Goal: Information Seeking & Learning: Learn about a topic

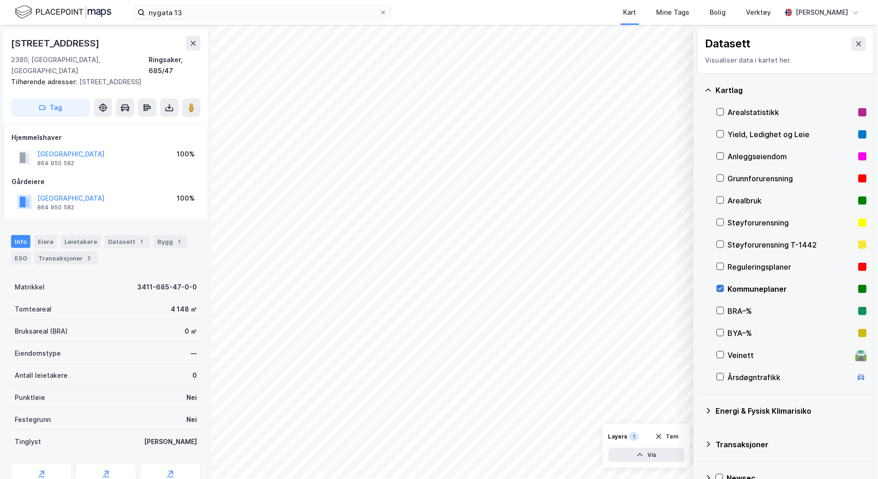
click at [721, 288] on icon at bounding box center [720, 288] width 5 height 3
click at [855, 44] on icon at bounding box center [858, 43] width 7 height 7
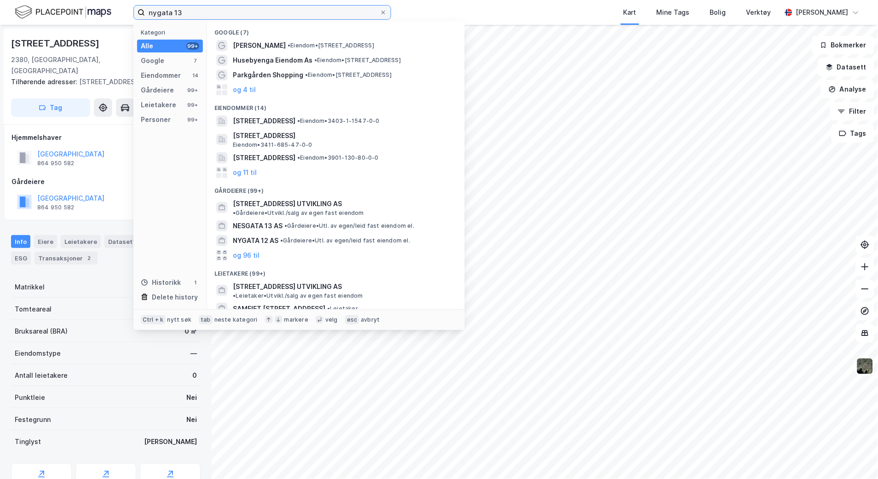
drag, startPoint x: 271, startPoint y: 14, endPoint x: 0, endPoint y: 11, distance: 270.1
click at [0, 11] on div "nygata 13 Kategori Alle 99+ Google 7 Eiendommer 14 Gårdeiere 99+ Leietakere 99+…" at bounding box center [439, 12] width 878 height 25
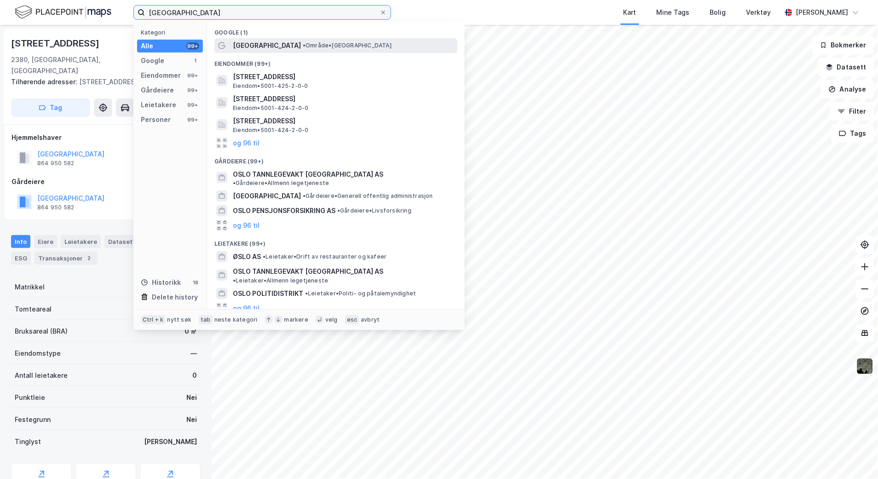
type input "[GEOGRAPHIC_DATA]"
click at [263, 50] on div "[GEOGRAPHIC_DATA] • Område • [GEOGRAPHIC_DATA]" at bounding box center [344, 45] width 223 height 11
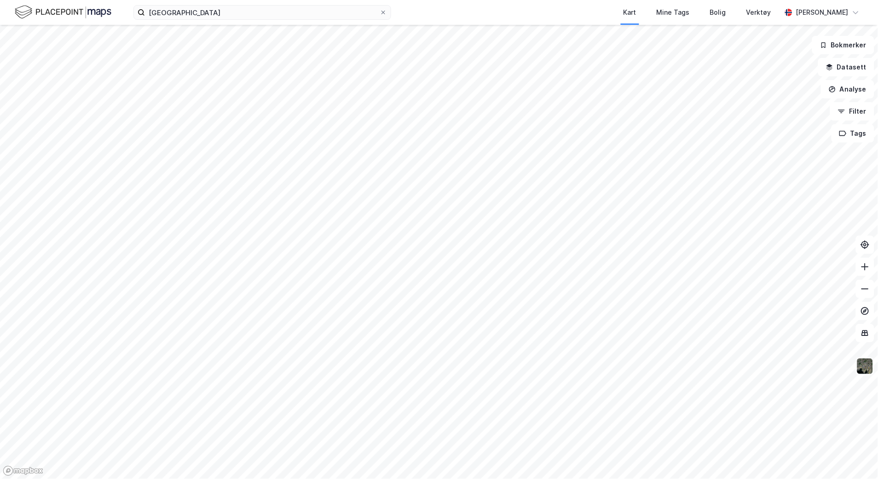
click at [864, 359] on img at bounding box center [864, 366] width 17 height 17
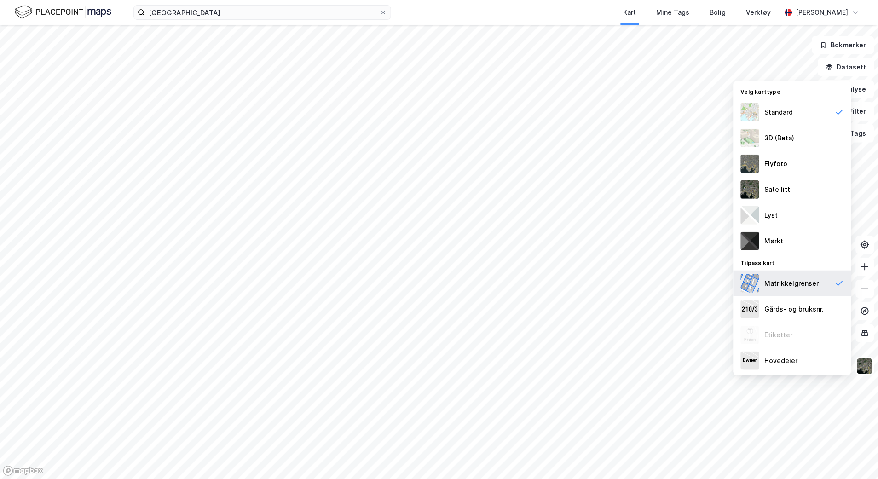
click at [794, 282] on div "Matrikkelgrenser" at bounding box center [792, 283] width 54 height 11
click at [781, 165] on div "Flyfoto" at bounding box center [776, 163] width 23 height 11
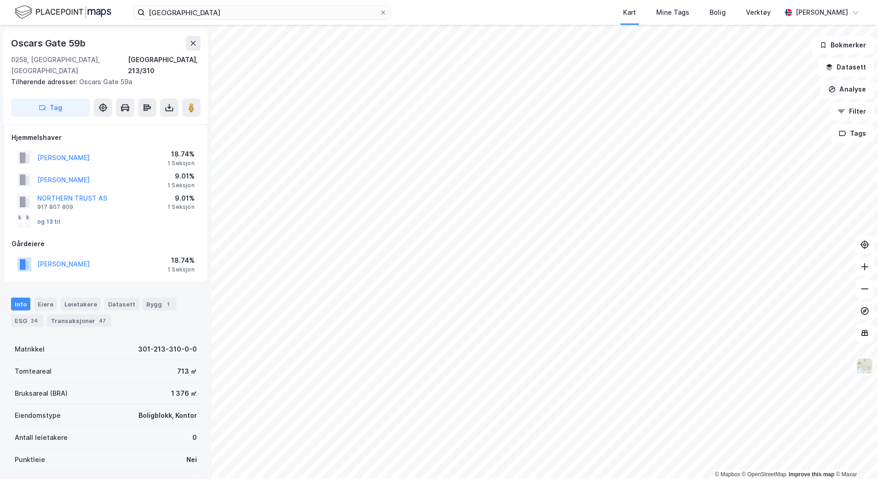
click at [0, 0] on button "og 13 til" at bounding box center [0, 0] width 0 height 0
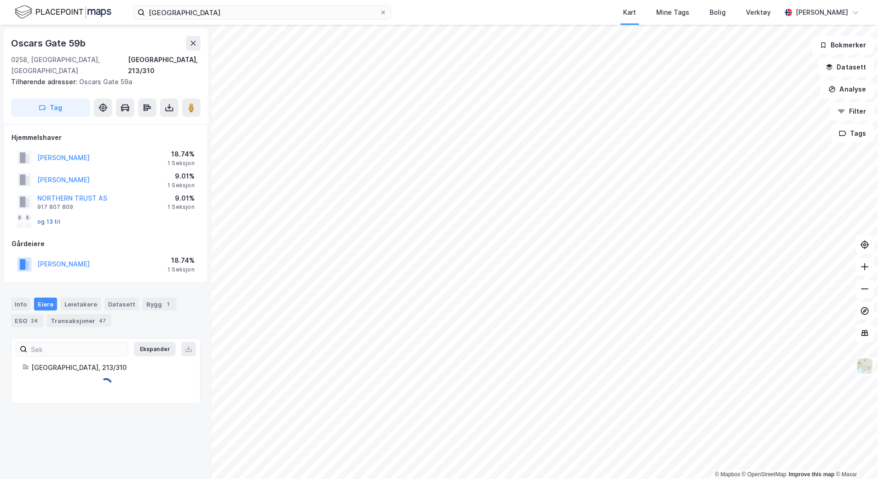
scroll to position [149, 0]
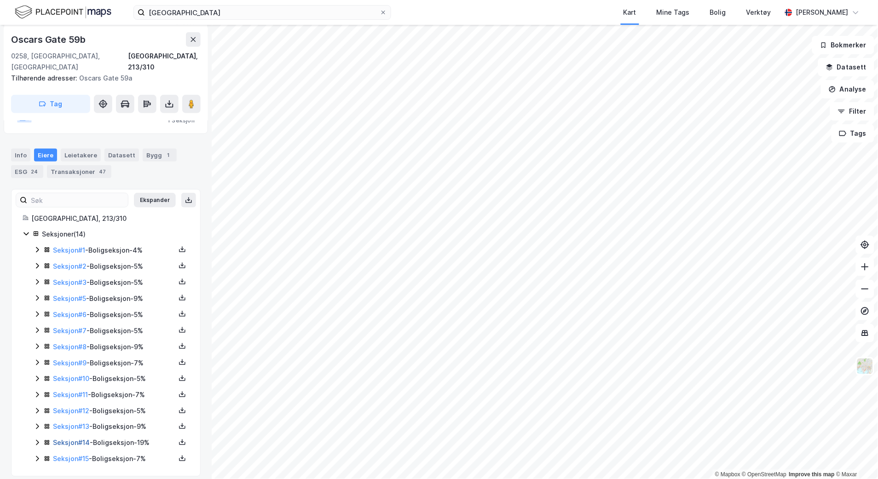
click at [75, 439] on link "Seksjon # 14" at bounding box center [71, 443] width 37 height 8
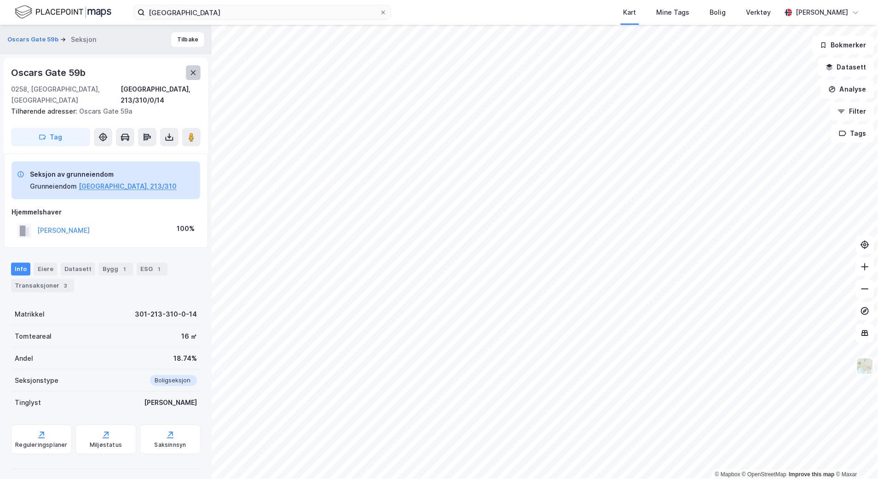
click at [196, 72] on icon at bounding box center [193, 72] width 7 height 7
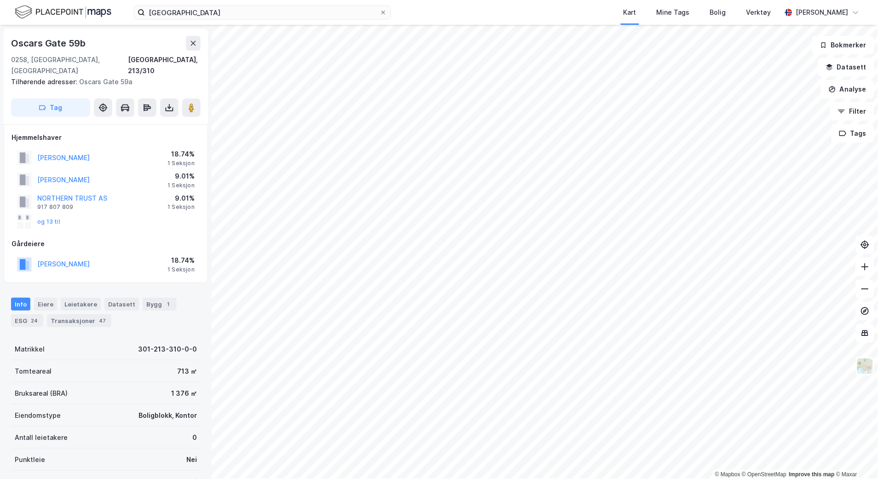
scroll to position [149, 0]
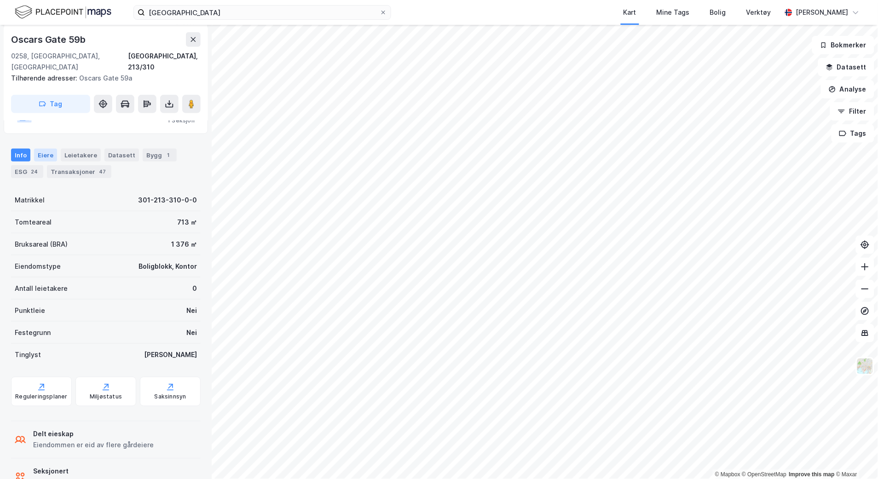
click at [50, 149] on div "Eiere" at bounding box center [45, 155] width 23 height 13
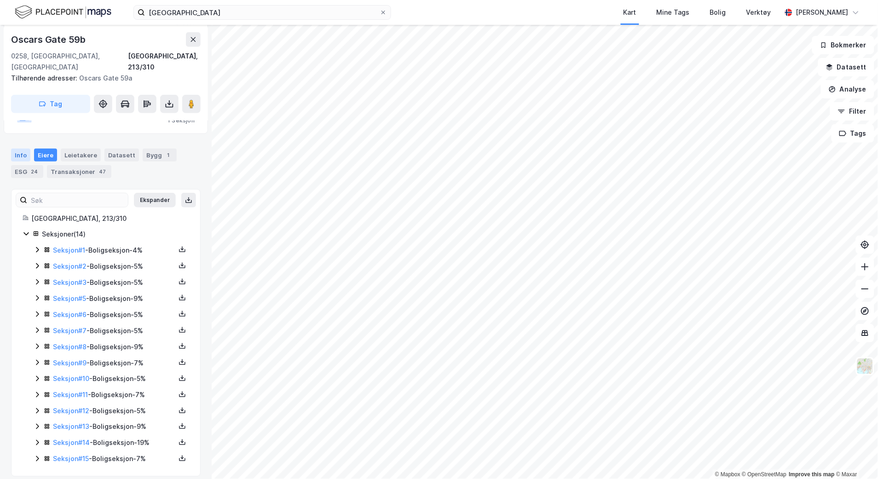
click at [17, 149] on div "Info" at bounding box center [20, 155] width 19 height 13
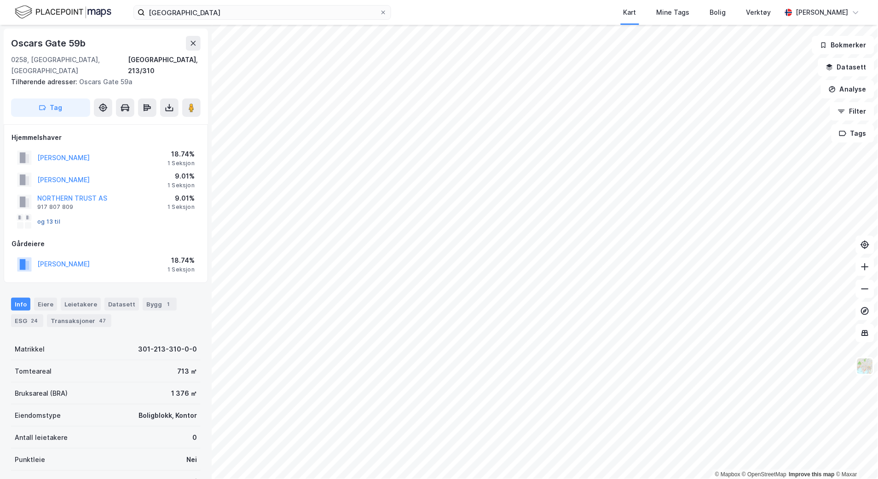
click at [0, 0] on button "og 13 til" at bounding box center [0, 0] width 0 height 0
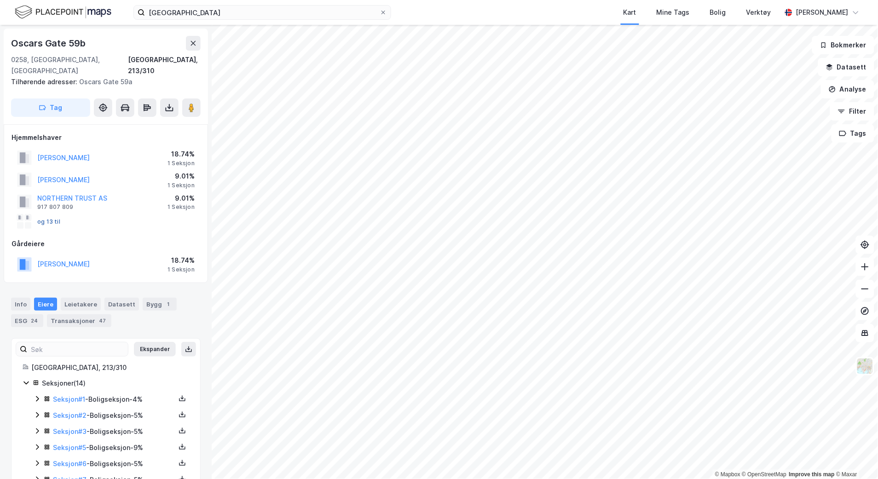
scroll to position [149, 0]
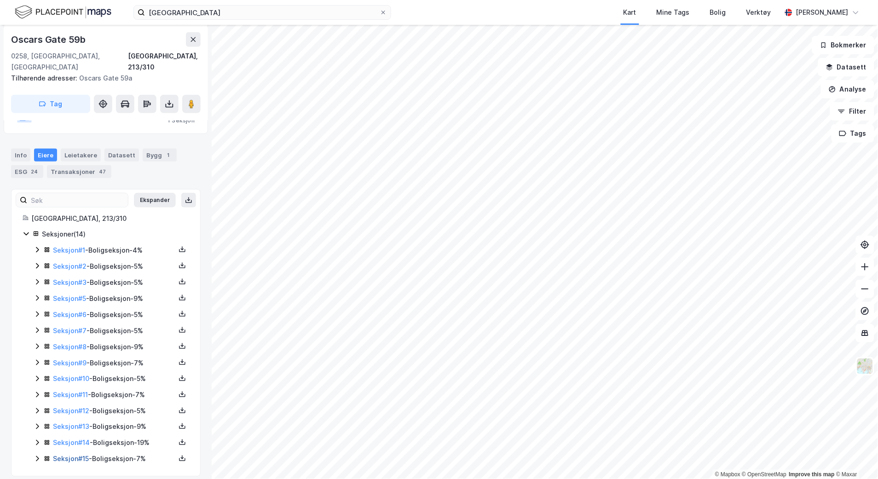
click at [83, 455] on link "Seksjon # 15" at bounding box center [71, 459] width 36 height 8
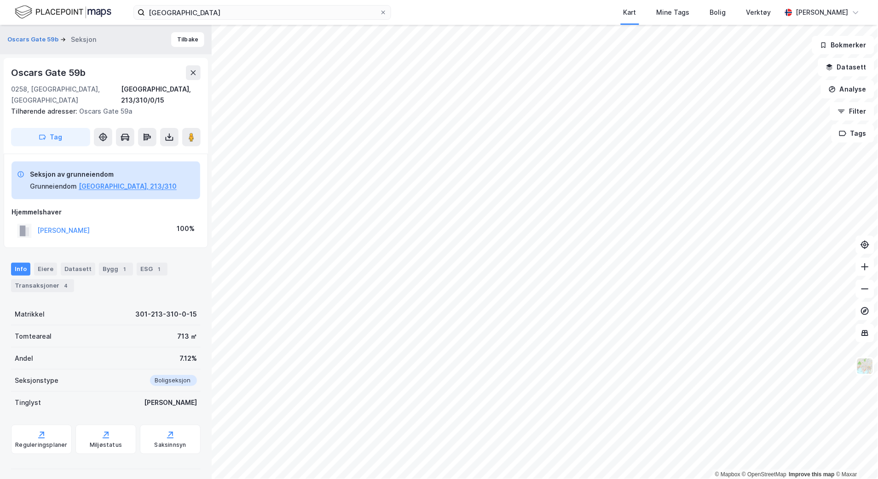
click at [40, 34] on div "Oscars Gate 59b Seksjon" at bounding box center [55, 39] width 96 height 11
click at [36, 41] on button "Oscars Gate 59b" at bounding box center [33, 39] width 53 height 9
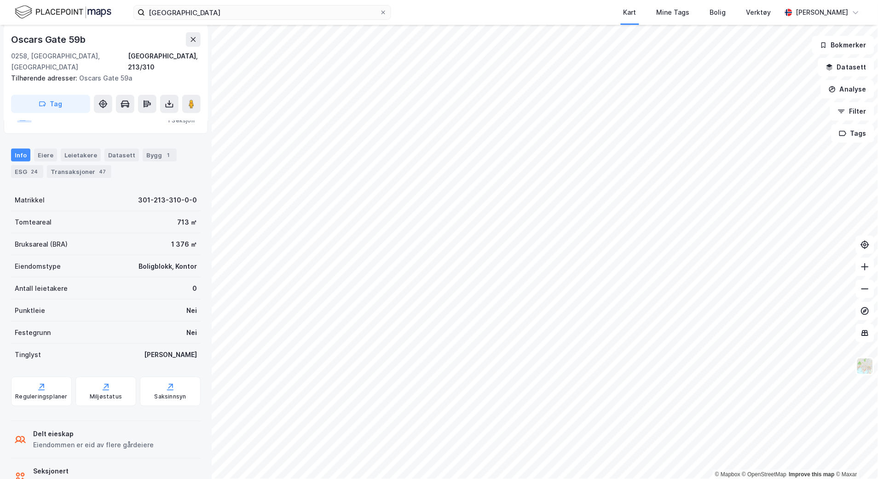
scroll to position [169, 0]
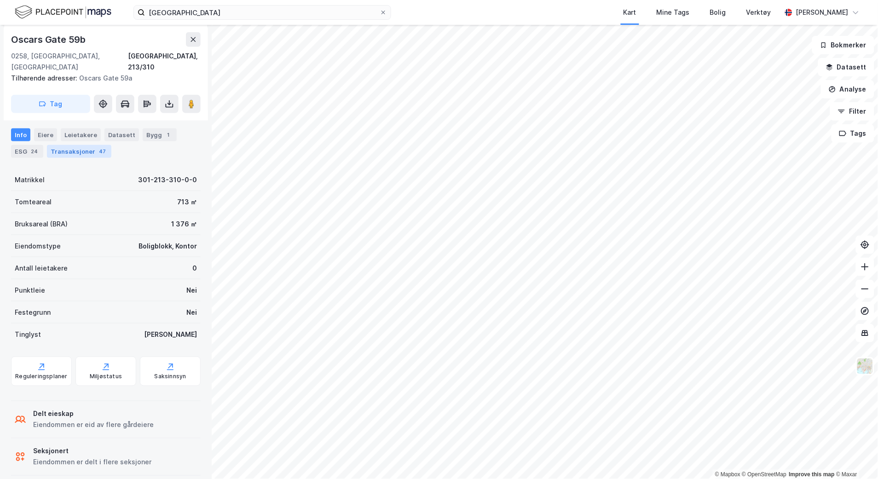
click at [60, 145] on div "Transaksjoner 47" at bounding box center [79, 151] width 64 height 13
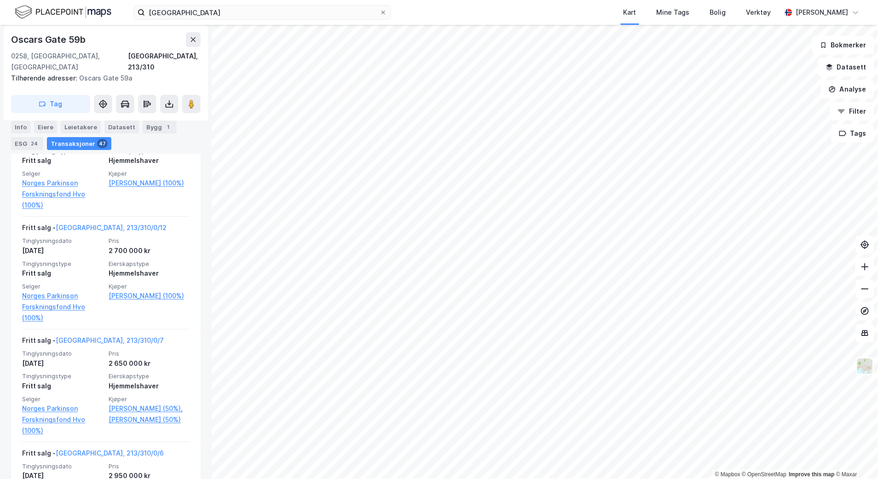
scroll to position [3850, 0]
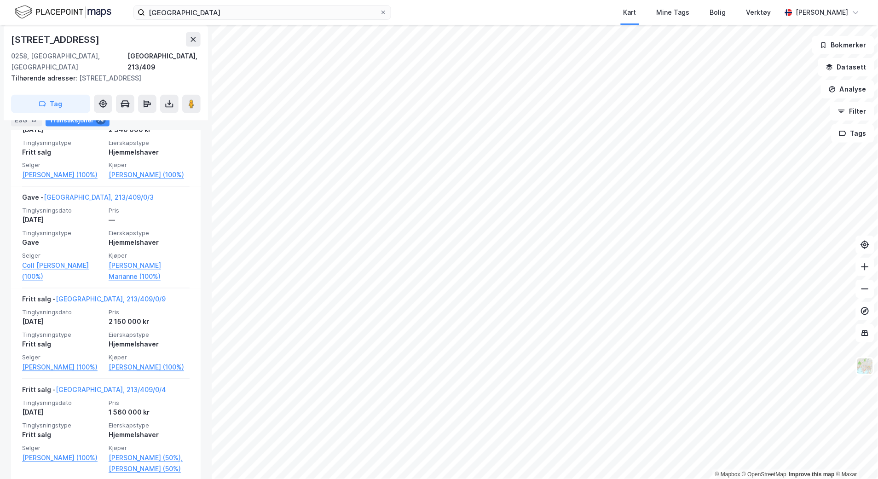
scroll to position [3476, 0]
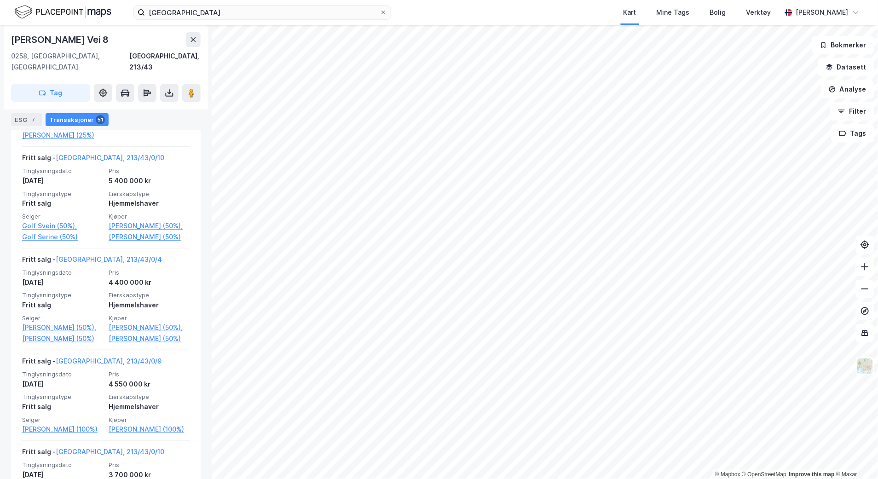
scroll to position [3118, 0]
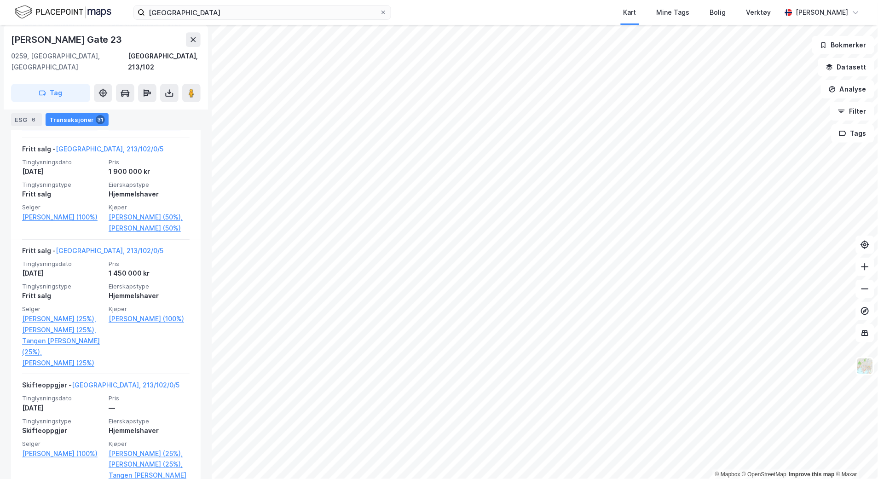
scroll to position [1943, 0]
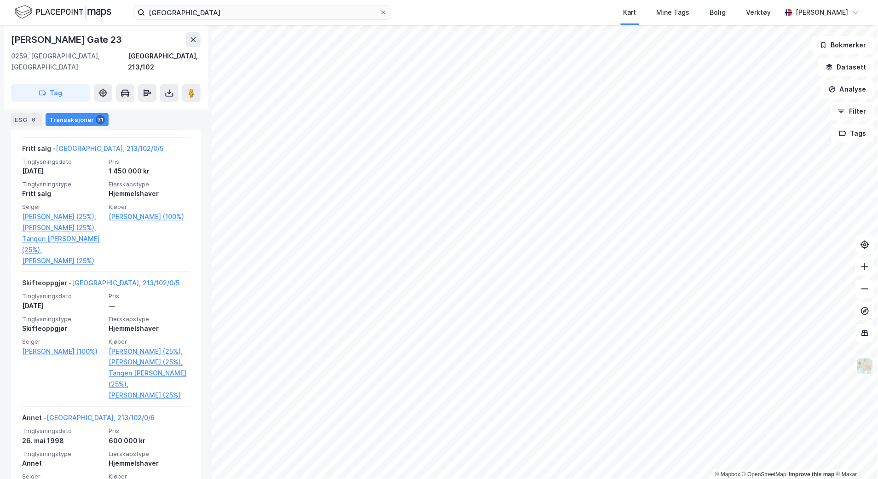
click at [497, 16] on div "oslo Kart Mine Tags Bolig Verktøy [PERSON_NAME] © Mapbox © OpenStreetMap Improv…" at bounding box center [439, 239] width 878 height 479
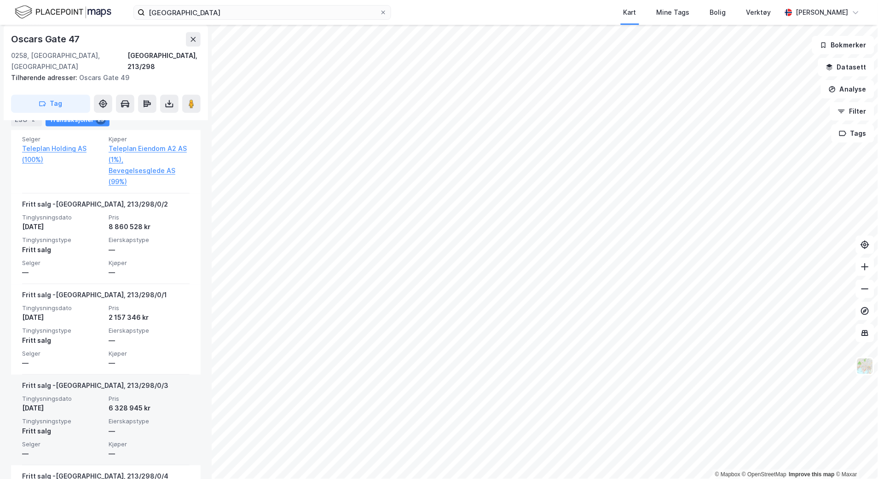
scroll to position [1565, 0]
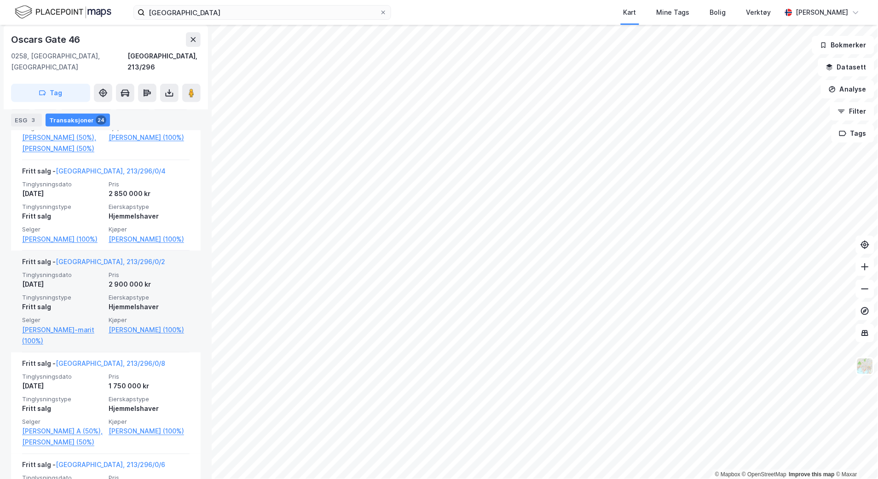
scroll to position [1124, 0]
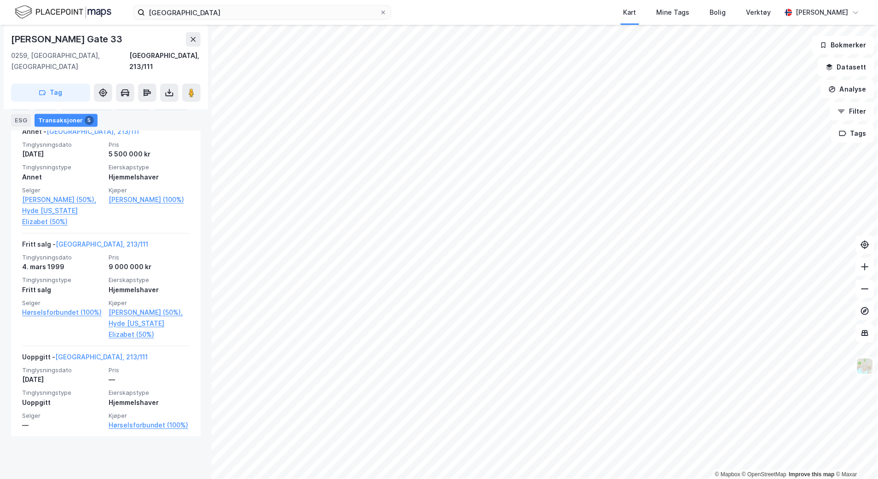
scroll to position [492, 0]
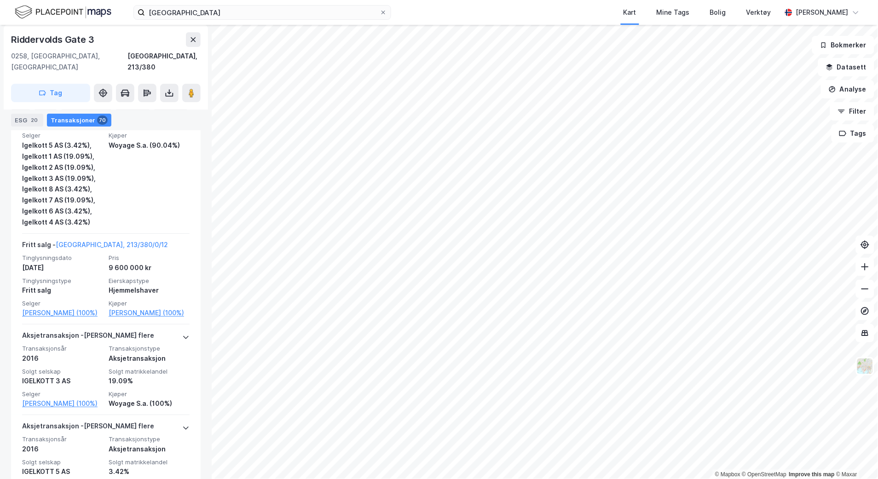
scroll to position [1952, 0]
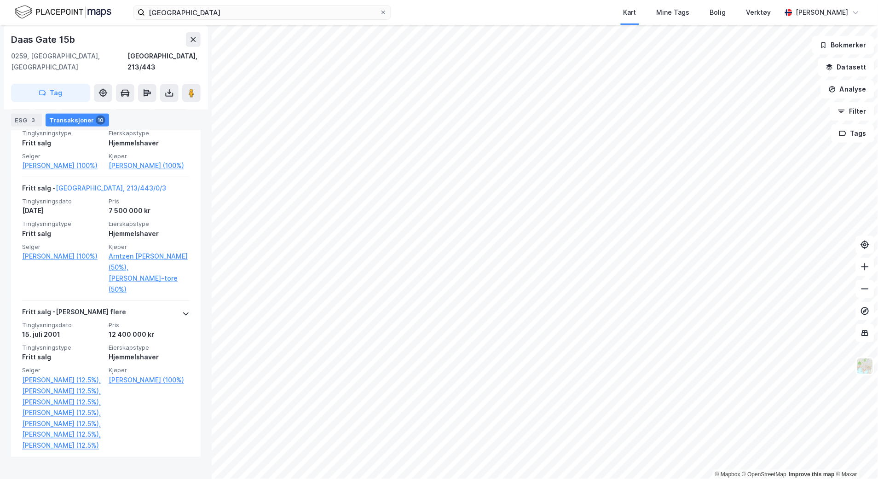
scroll to position [1135, 0]
